Goal: Task Accomplishment & Management: Use online tool/utility

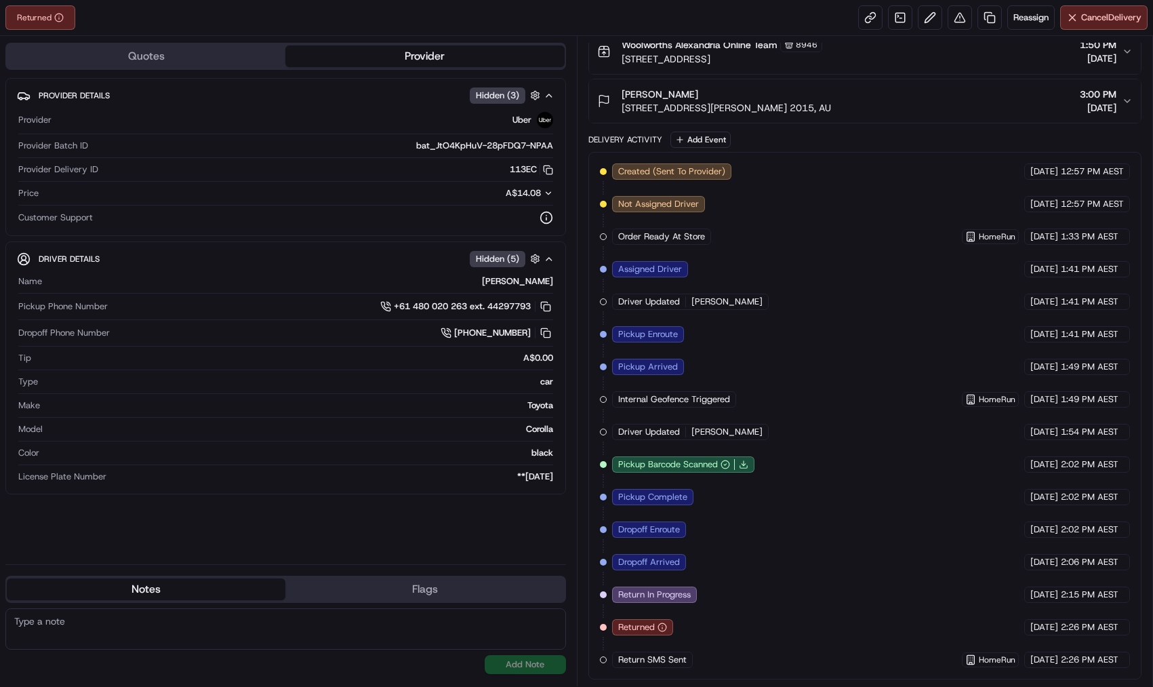
scroll to position [62, 0]
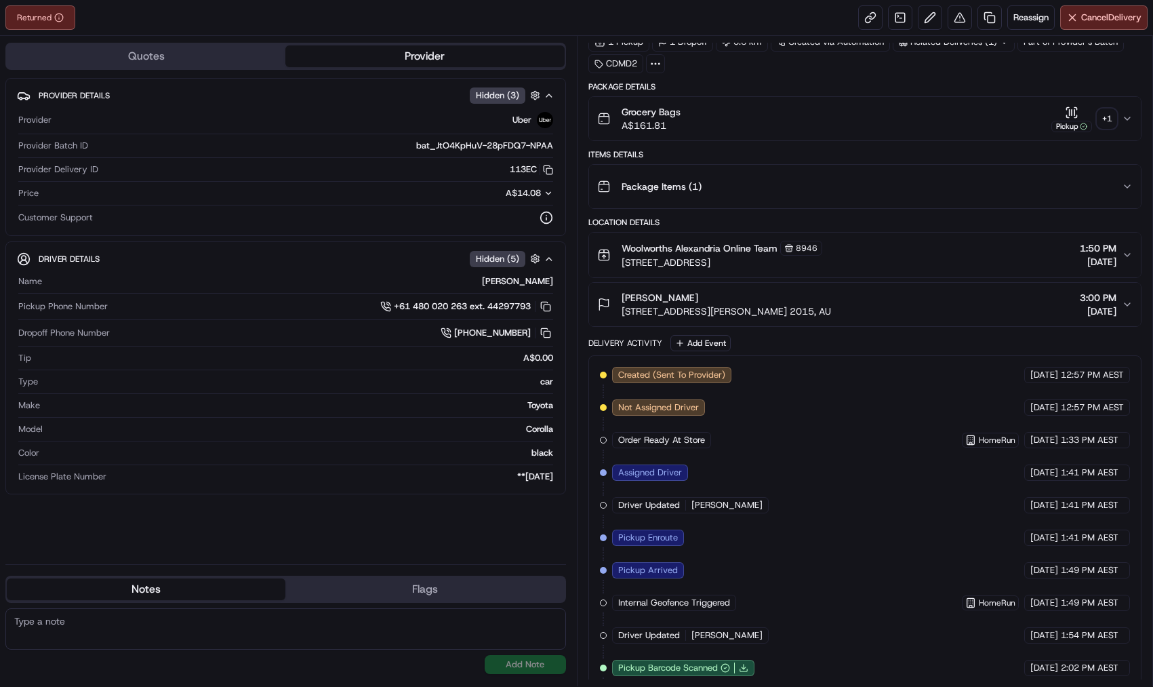
click at [1099, 119] on div "+ 1" at bounding box center [1107, 118] width 19 height 19
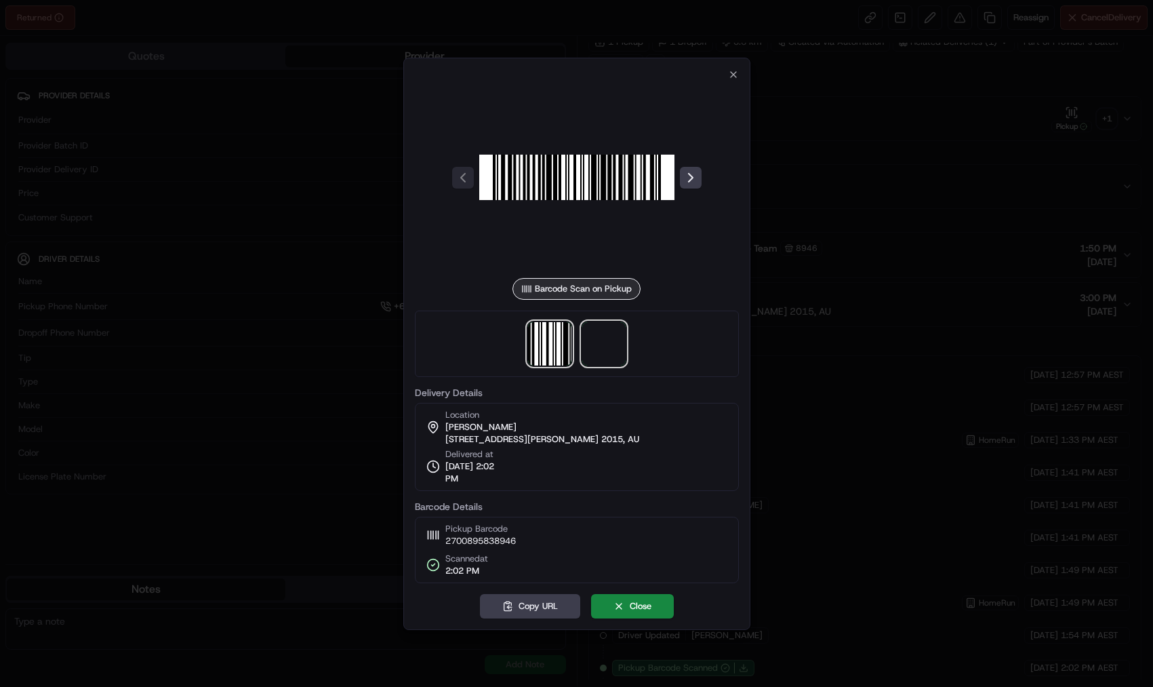
click at [616, 337] on span at bounding box center [603, 343] width 43 height 43
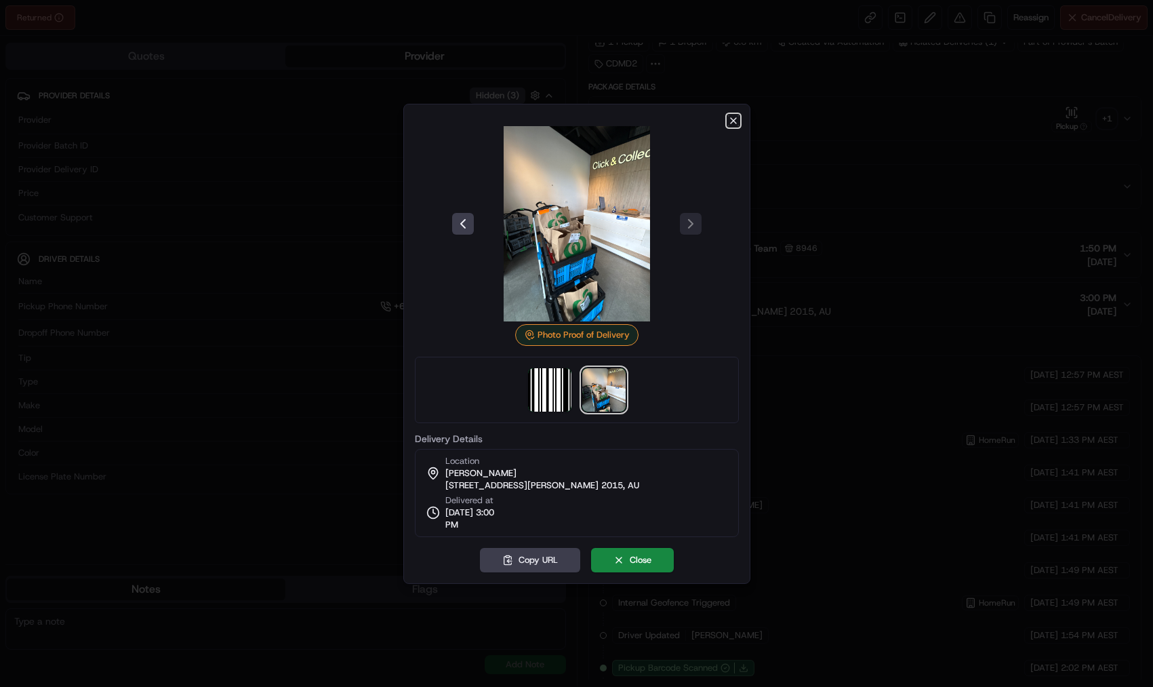
click at [733, 123] on icon "button" at bounding box center [733, 120] width 11 height 11
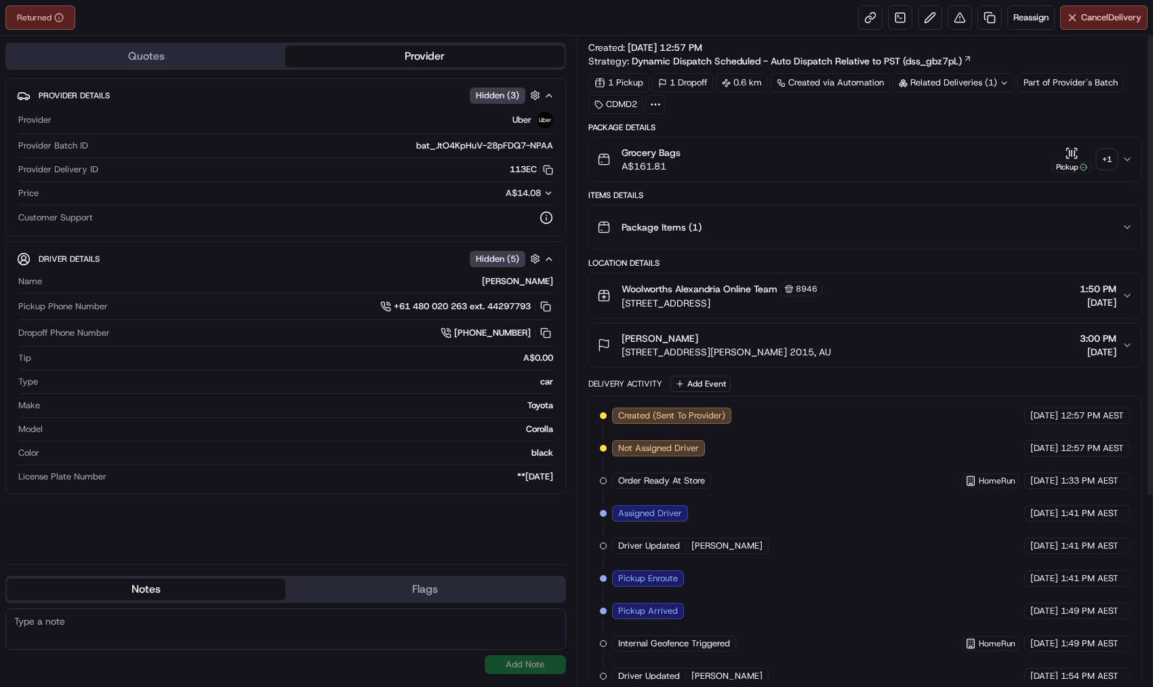
scroll to position [0, 0]
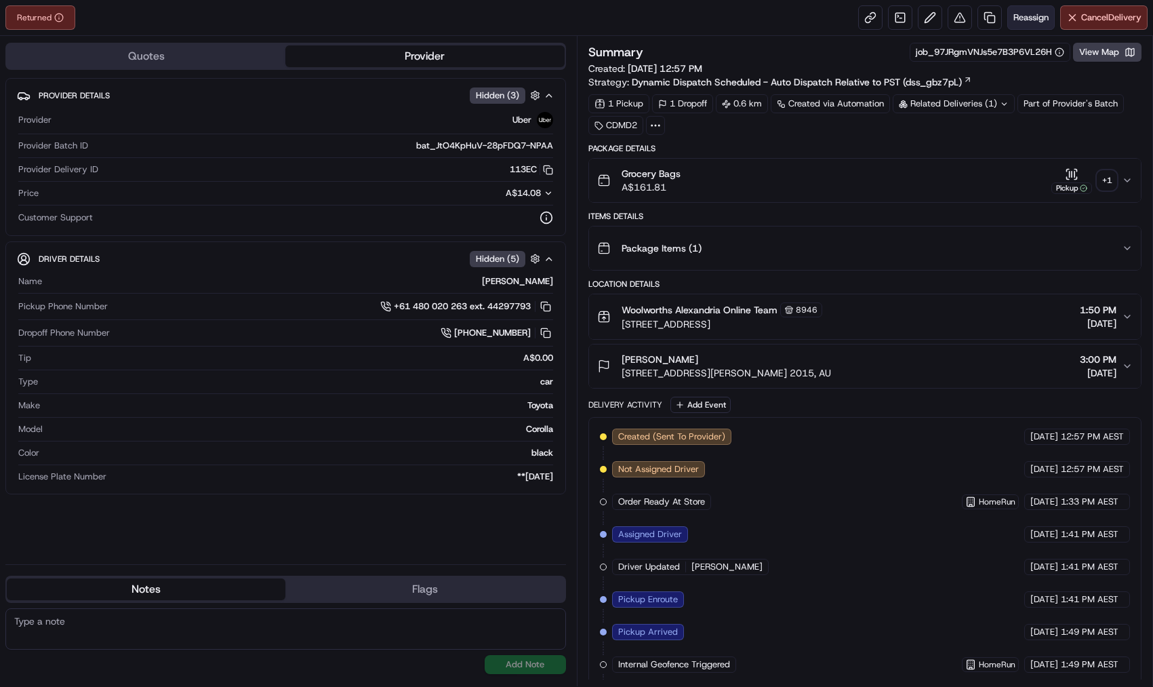
click at [1041, 18] on span "Reassign" at bounding box center [1031, 18] width 35 height 12
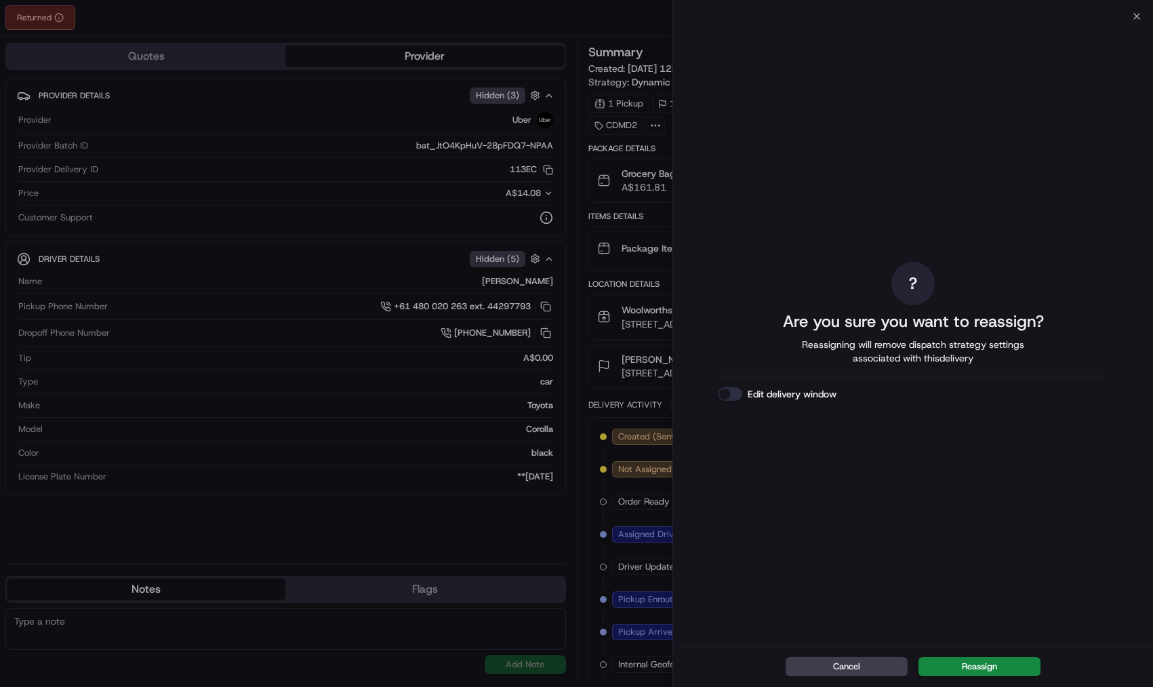
click at [728, 393] on button "Edit delivery window" at bounding box center [730, 394] width 24 height 14
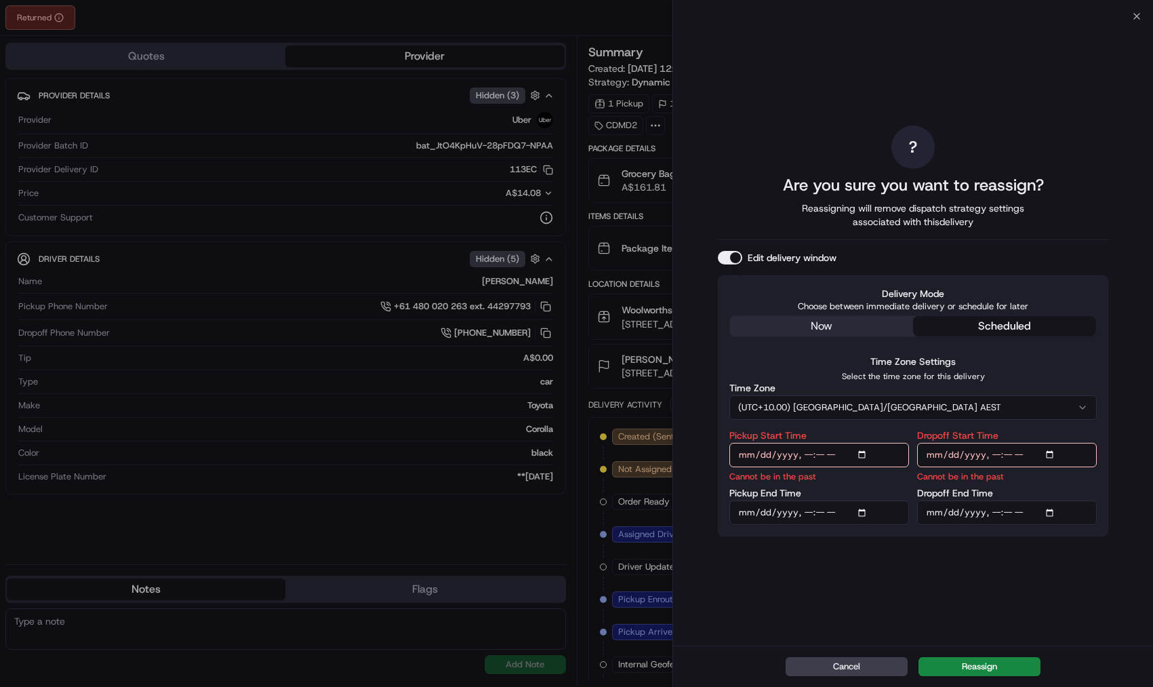
click at [809, 331] on div "? Are you sure you want to reassign? Reassigning will remove dispatch strategy …" at bounding box center [913, 331] width 391 height 624
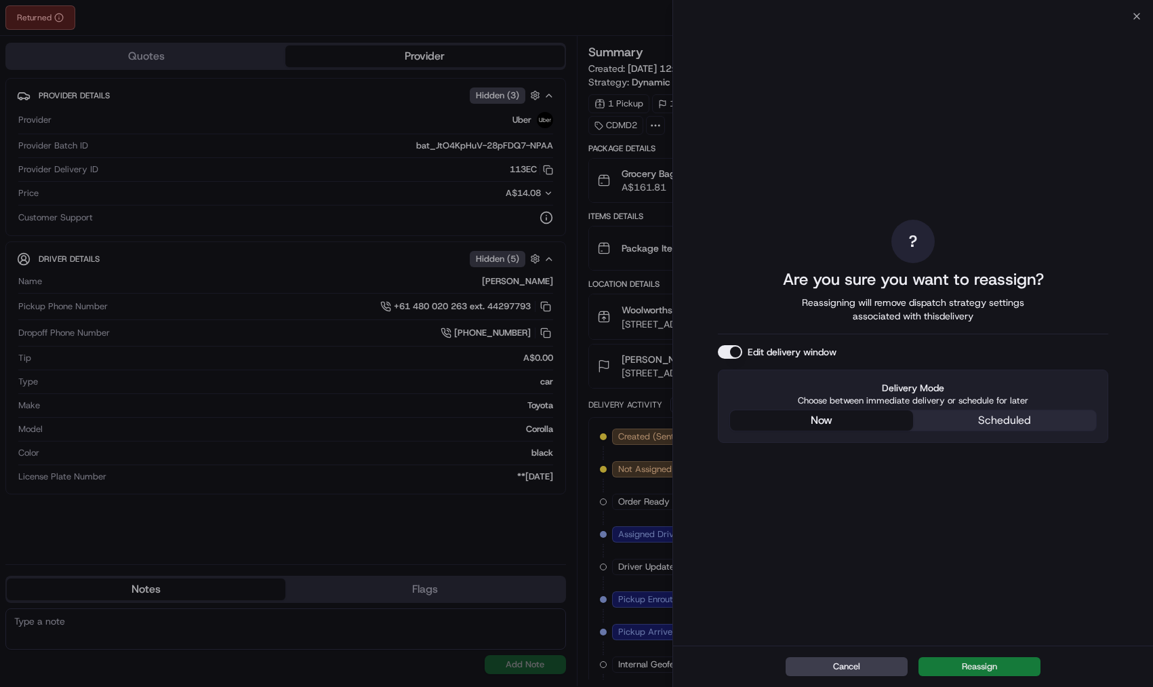
click at [982, 665] on button "Reassign" at bounding box center [980, 666] width 122 height 19
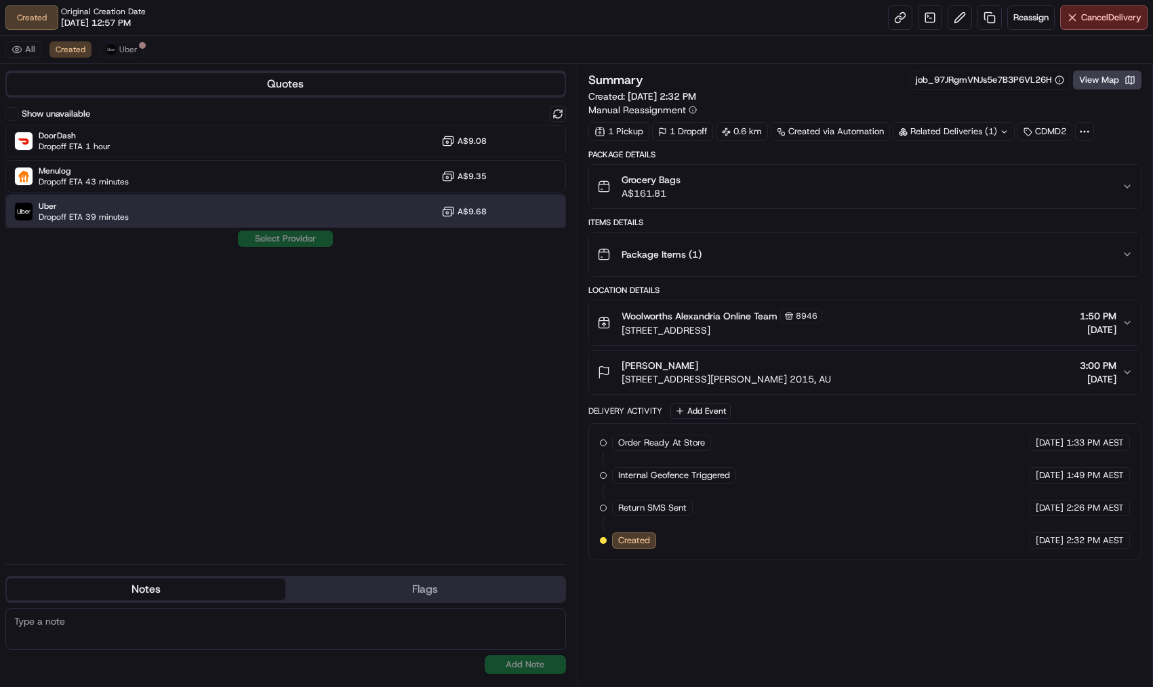
click at [175, 206] on div "Uber Dropoff ETA 39 minutes A$9.68" at bounding box center [285, 211] width 561 height 33
click at [271, 234] on button "Assign Provider" at bounding box center [285, 239] width 96 height 16
